Goal: Information Seeking & Learning: Learn about a topic

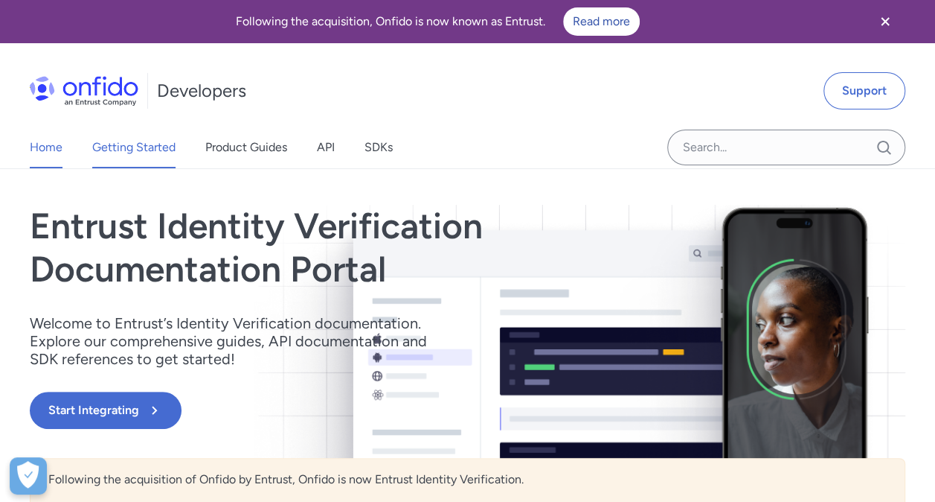
click at [147, 146] on link "Getting Started" at bounding box center [133, 147] width 83 height 42
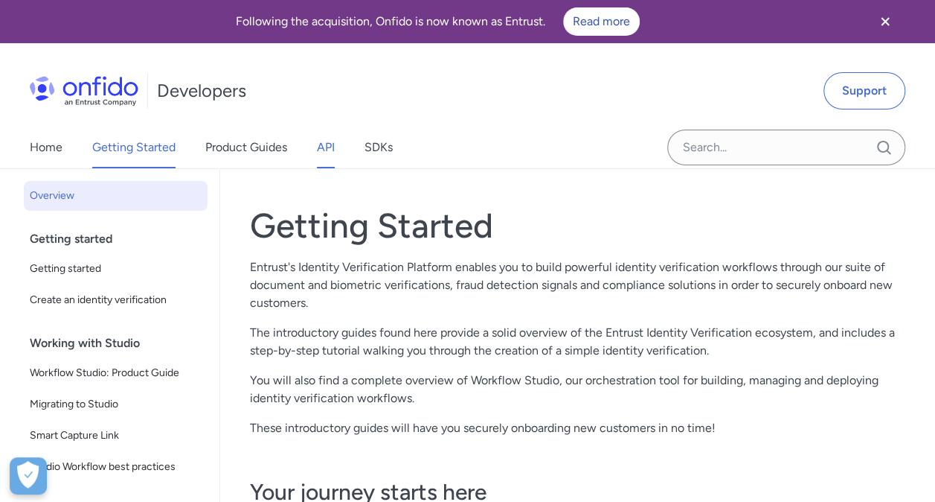
click at [329, 144] on link "API" at bounding box center [326, 147] width 18 height 42
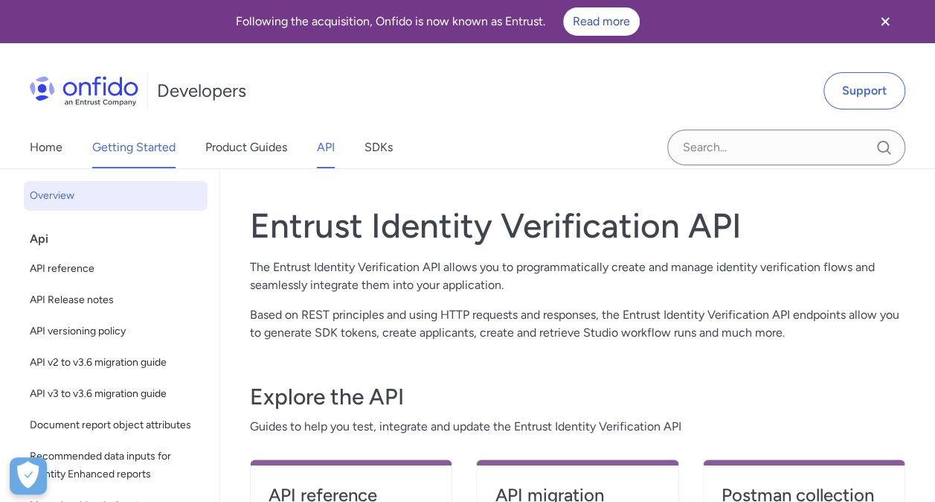
click at [140, 148] on link "Getting Started" at bounding box center [133, 147] width 83 height 42
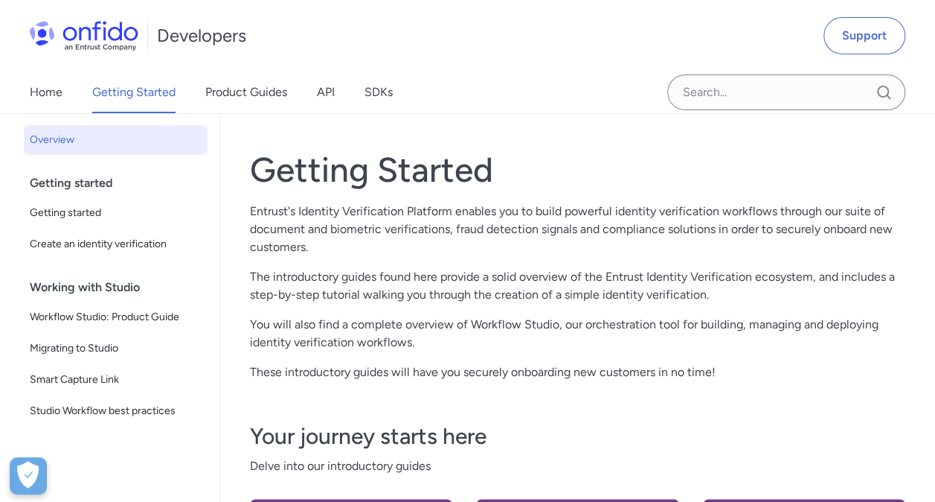
scroll to position [33, 0]
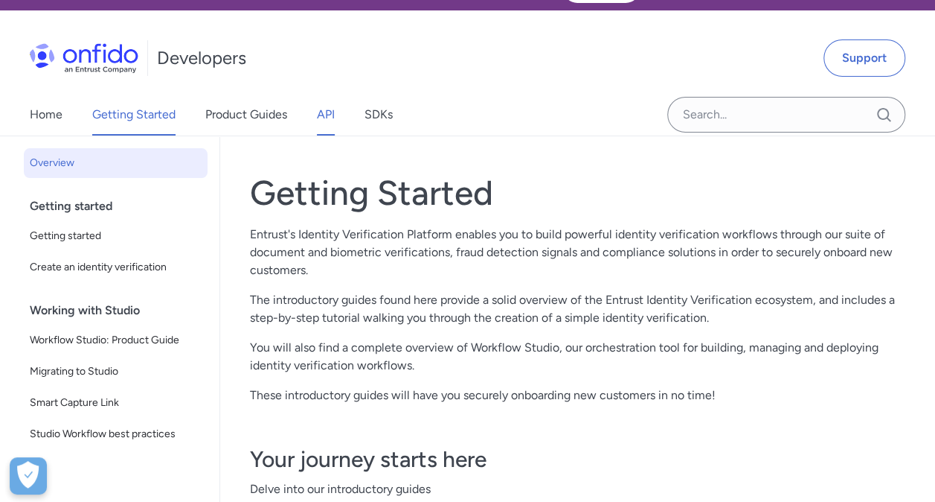
click at [322, 112] on link "API" at bounding box center [326, 115] width 18 height 42
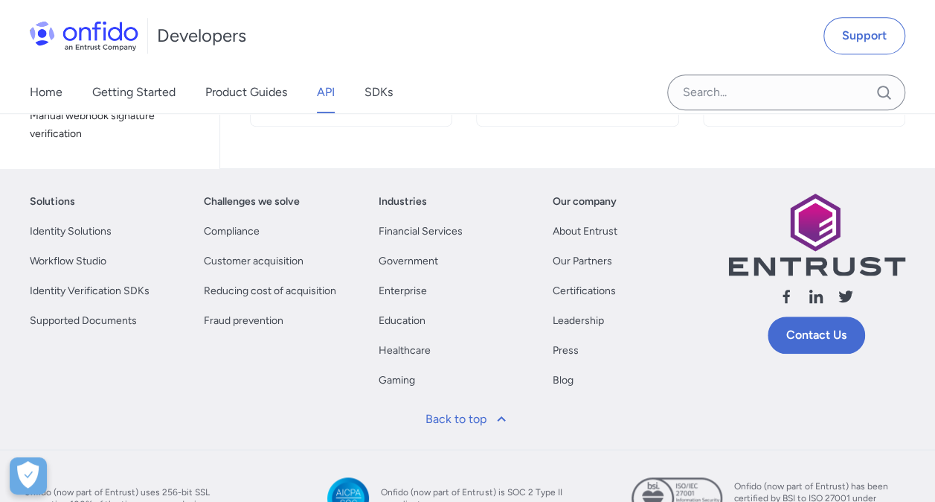
scroll to position [506, 0]
